Goal: Navigation & Orientation: Understand site structure

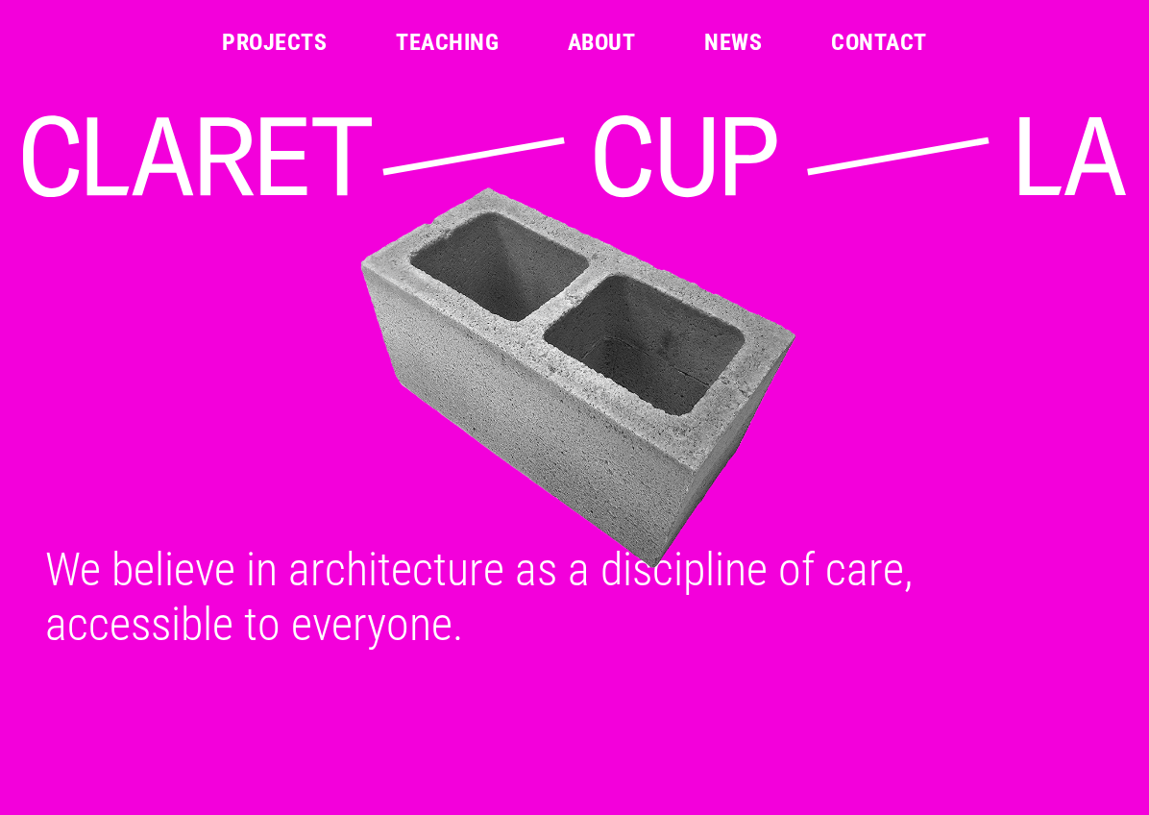
click at [253, 32] on link "Projects" at bounding box center [274, 42] width 105 height 23
click at [426, 39] on link "Teaching" at bounding box center [447, 42] width 103 height 23
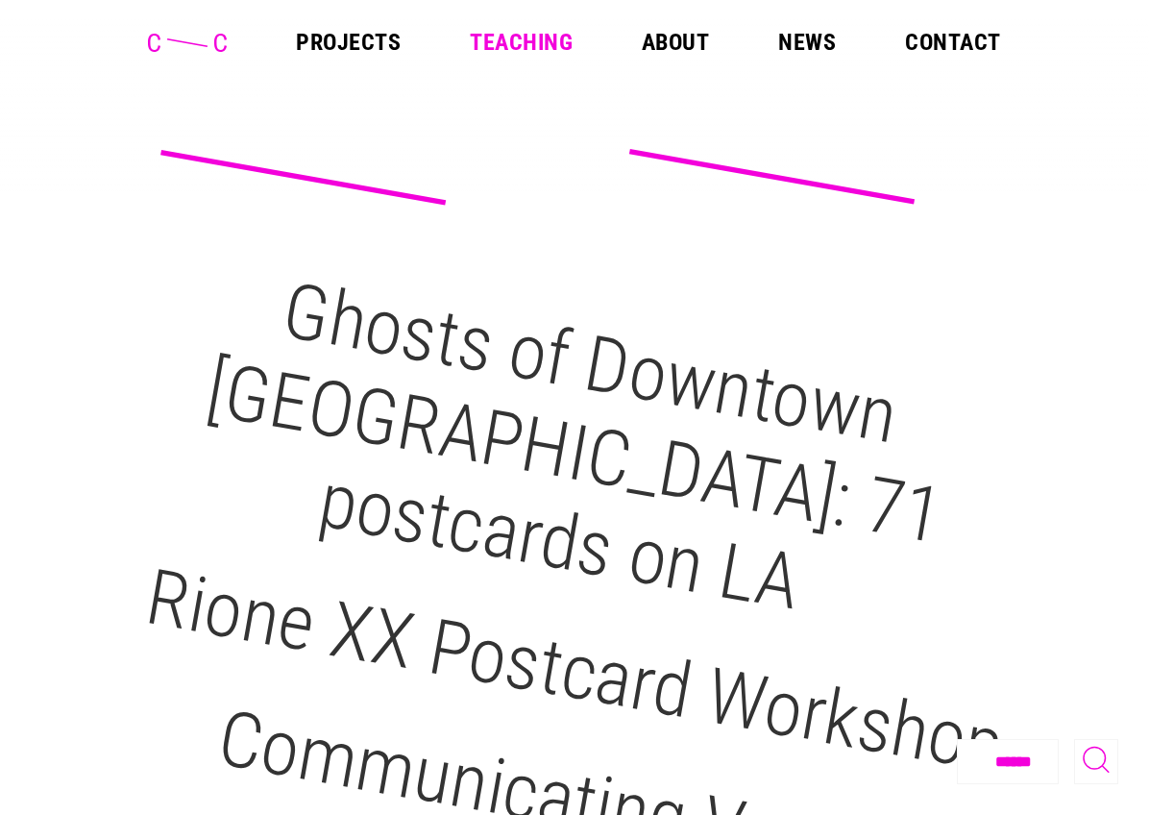
click at [672, 23] on header "Projects Teaching About News Contact" at bounding box center [574, 42] width 1149 height 85
click at [658, 45] on link "About" at bounding box center [675, 42] width 67 height 23
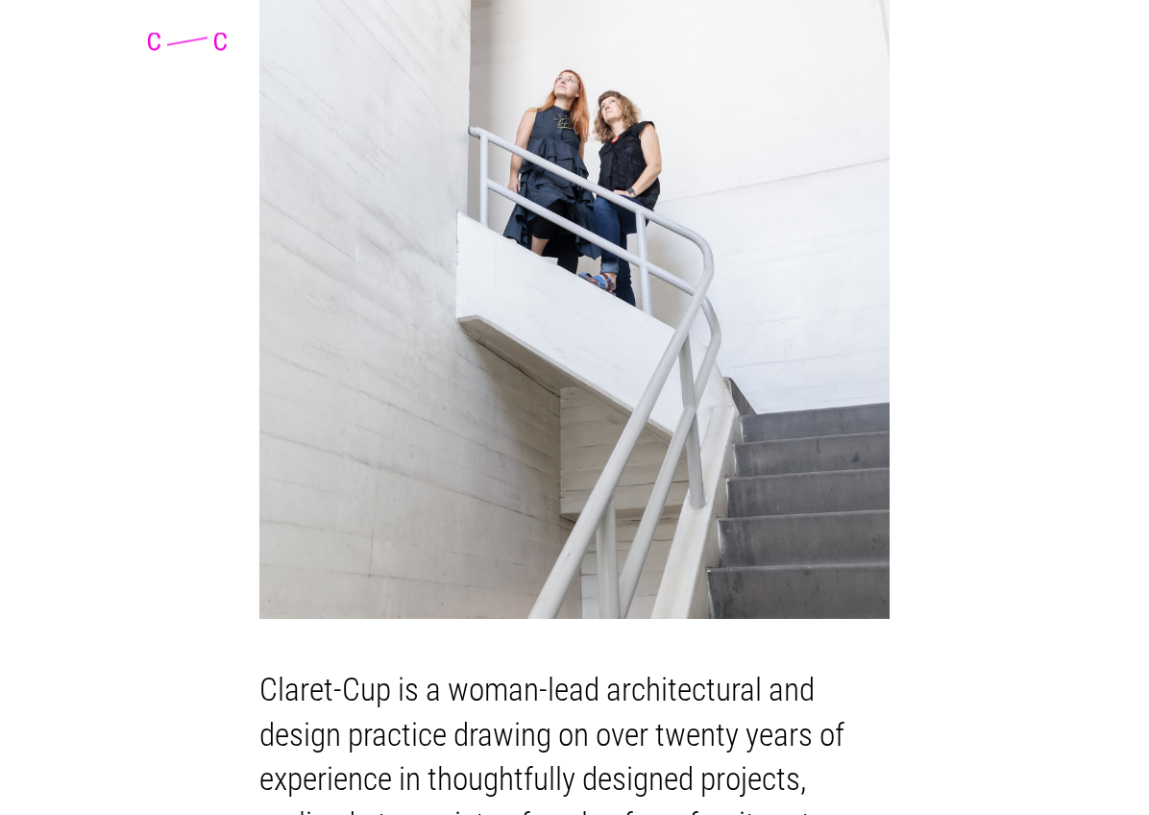
scroll to position [231, 0]
